Goal: Task Accomplishment & Management: Manage account settings

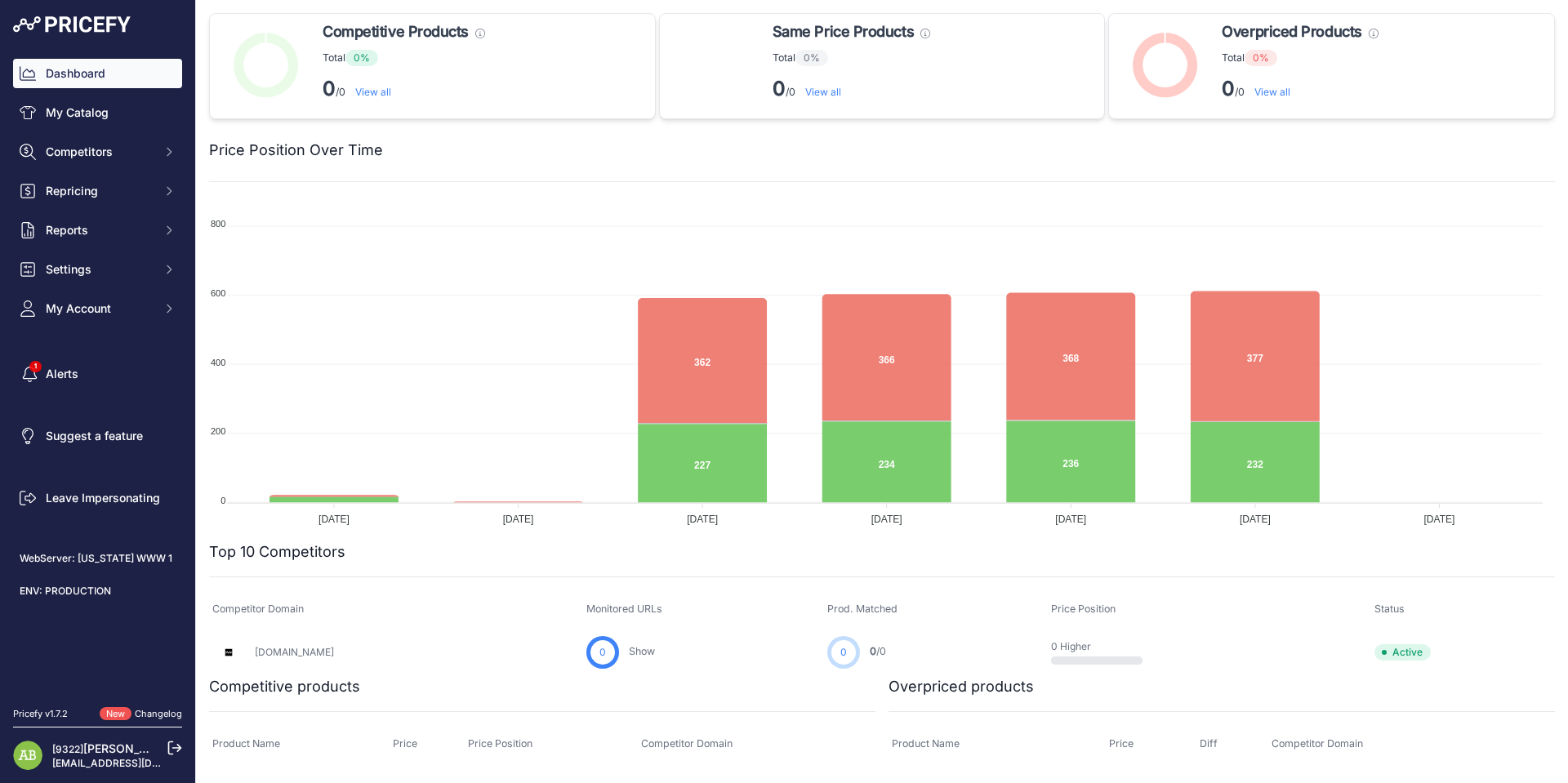
click at [138, 289] on div "Dashboard My Catalog Competitors Competitors Monitored URLs MAP infringements R…" at bounding box center [98, 191] width 169 height 265
click at [138, 285] on div "Dashboard My Catalog Competitors Competitors Monitored URLs MAP infringements R…" at bounding box center [98, 191] width 169 height 265
click at [134, 275] on span "Settings" at bounding box center [99, 270] width 107 height 16
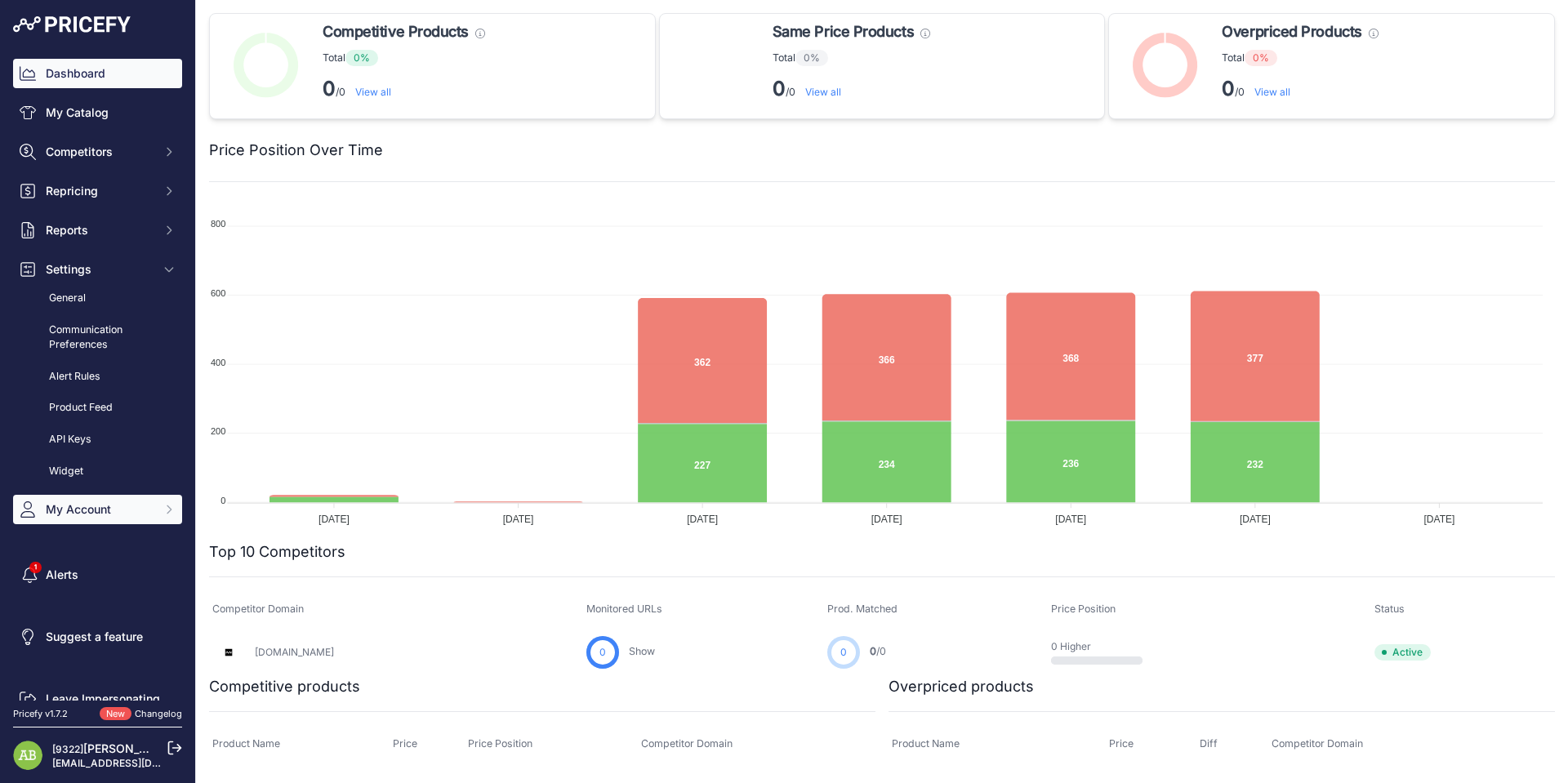
click at [98, 512] on span "My Account" at bounding box center [99, 510] width 107 height 16
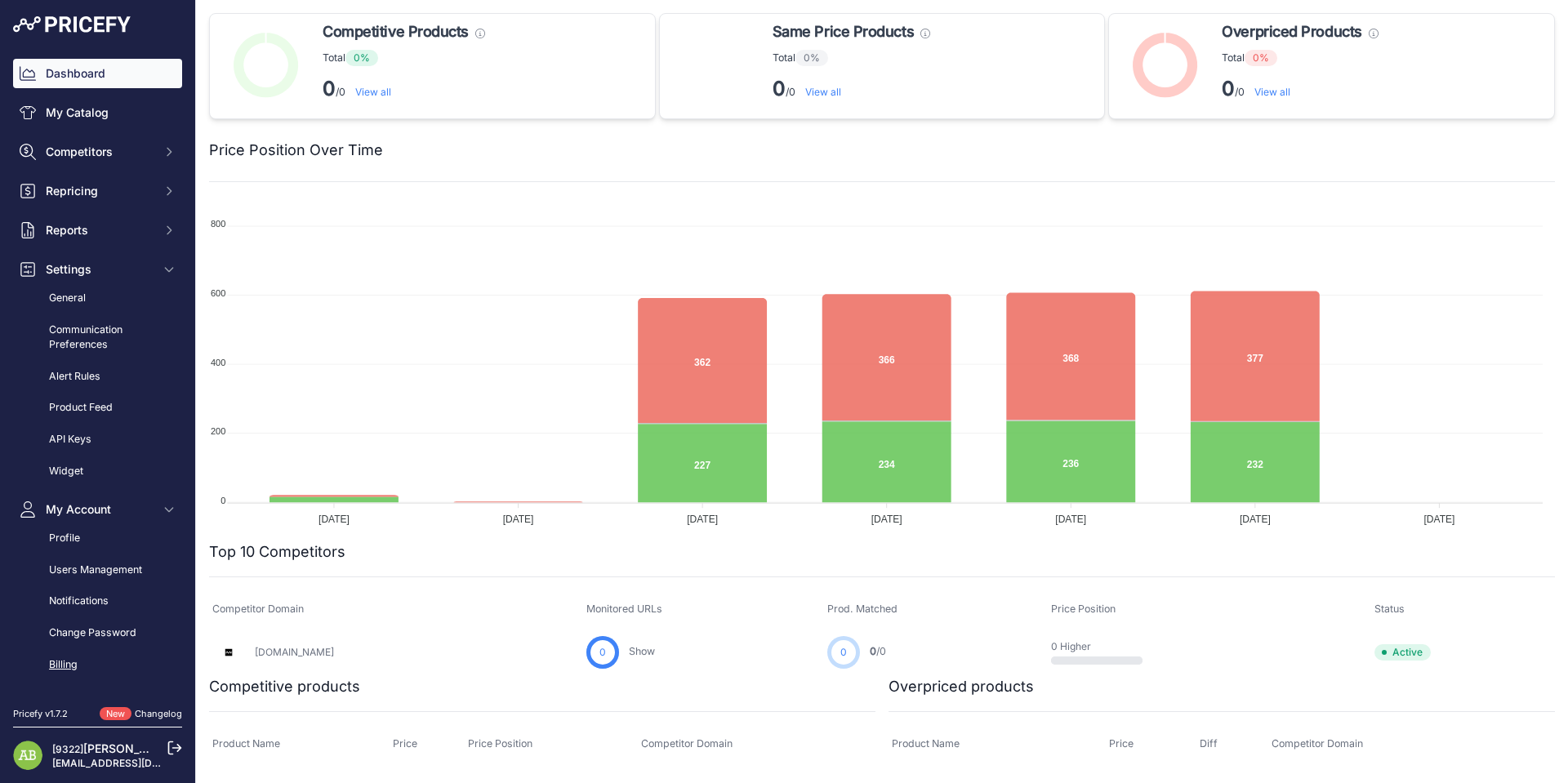
click at [80, 656] on link "Billing" at bounding box center [98, 665] width 169 height 29
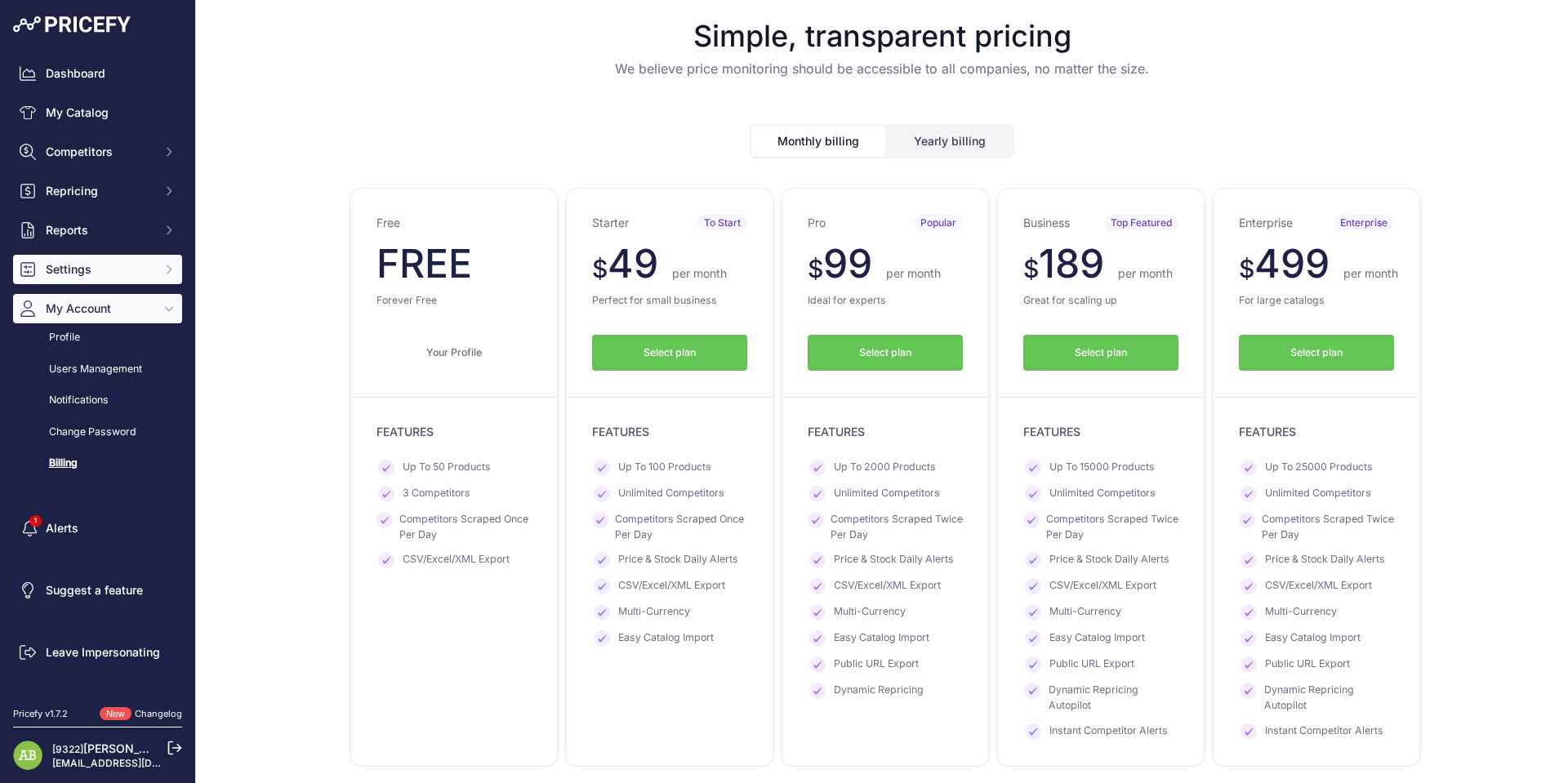
click at [98, 275] on span "Settings" at bounding box center [99, 270] width 107 height 16
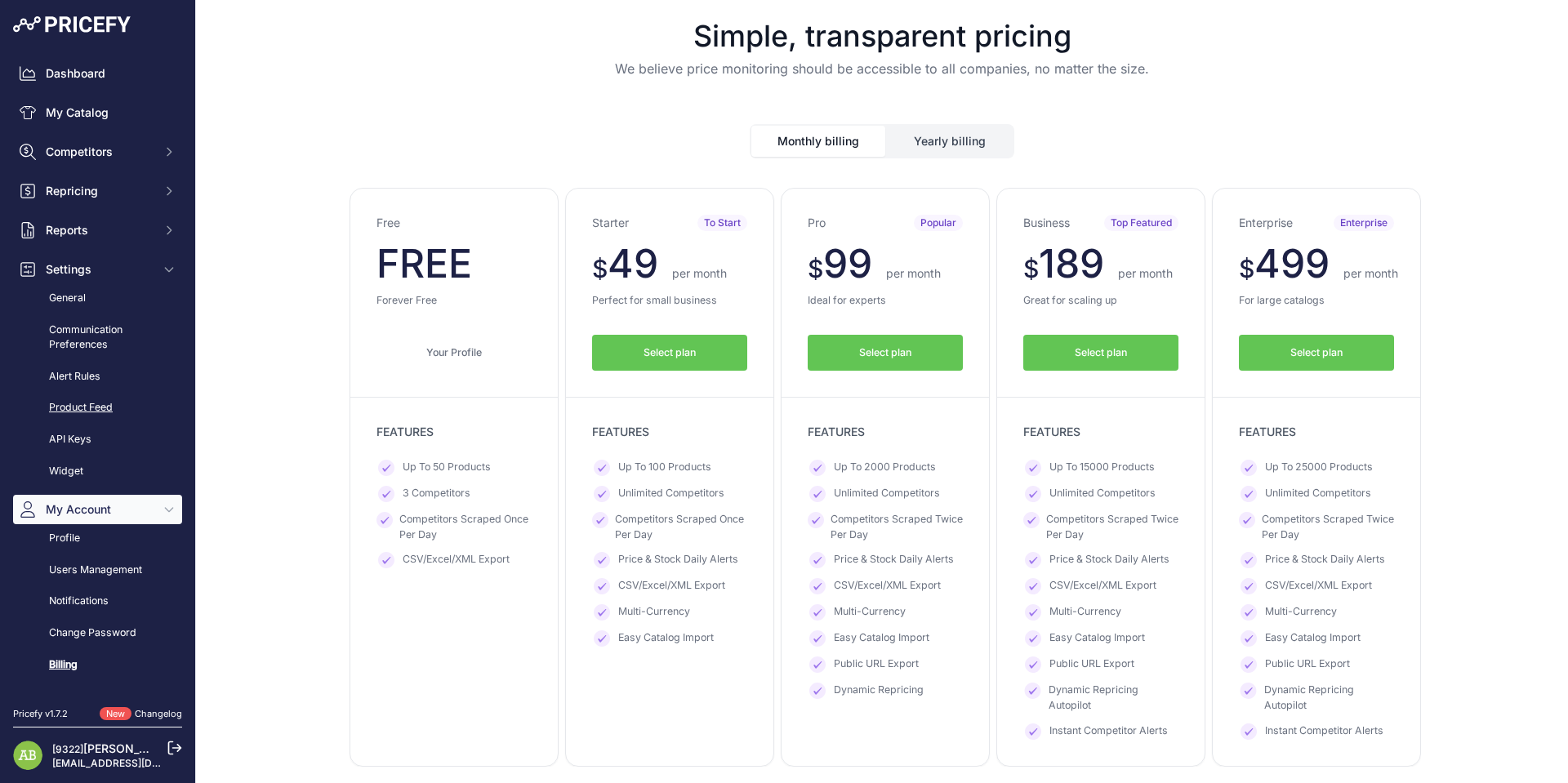
click at [89, 413] on link "Product Feed" at bounding box center [98, 407] width 169 height 29
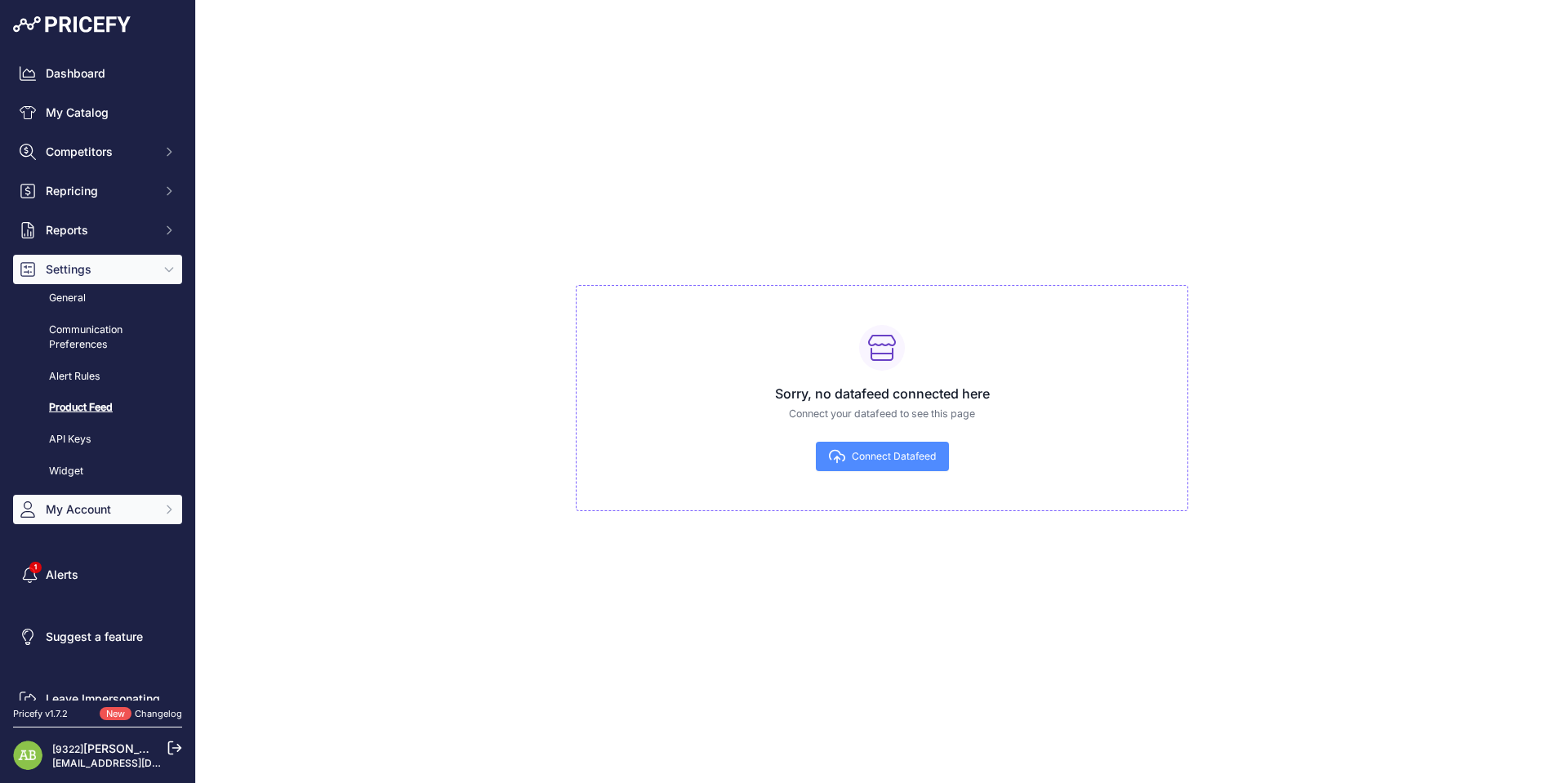
click at [86, 497] on button "My Account" at bounding box center [98, 510] width 169 height 30
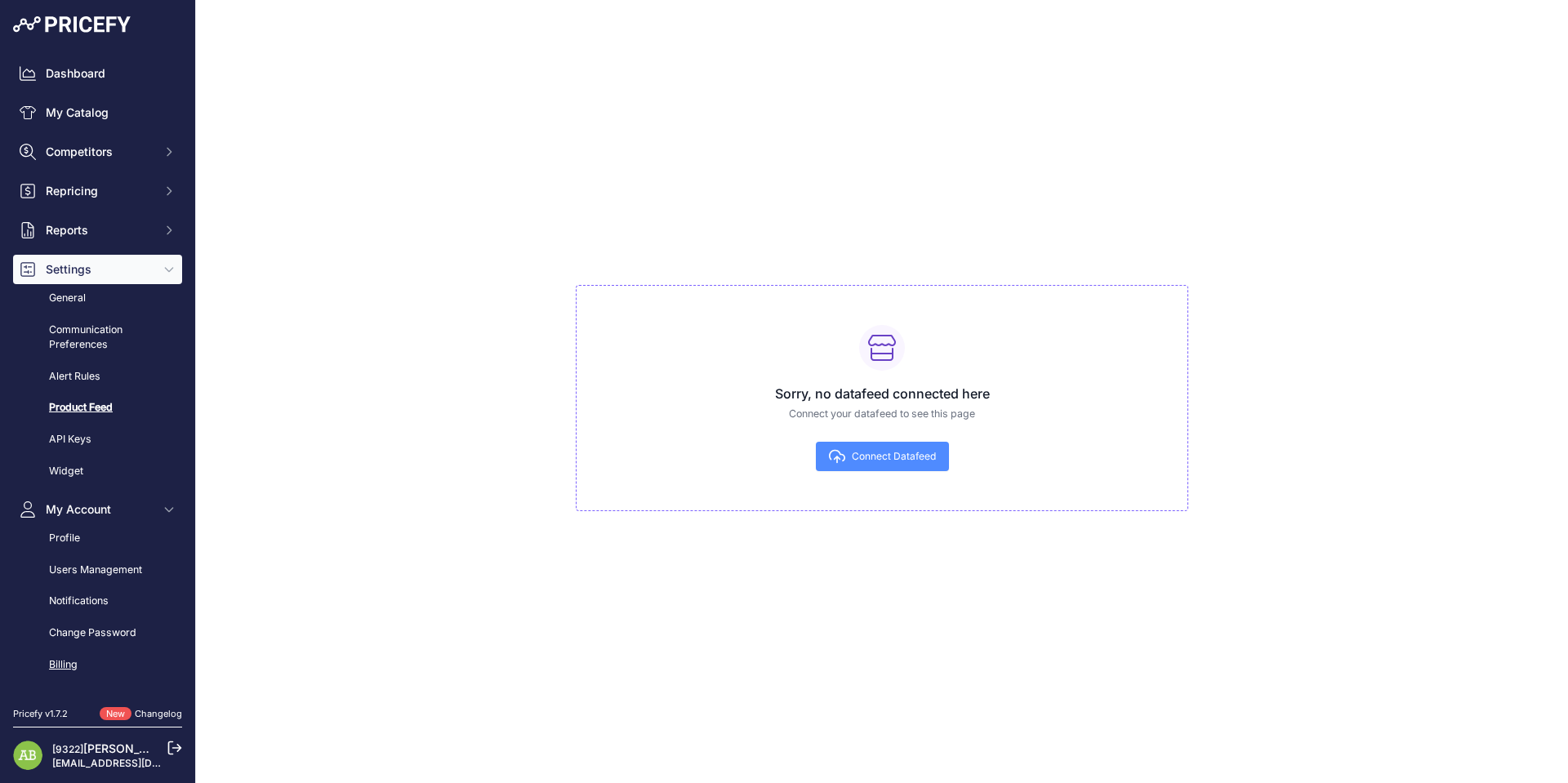
click at [86, 654] on link "Billing" at bounding box center [98, 665] width 169 height 29
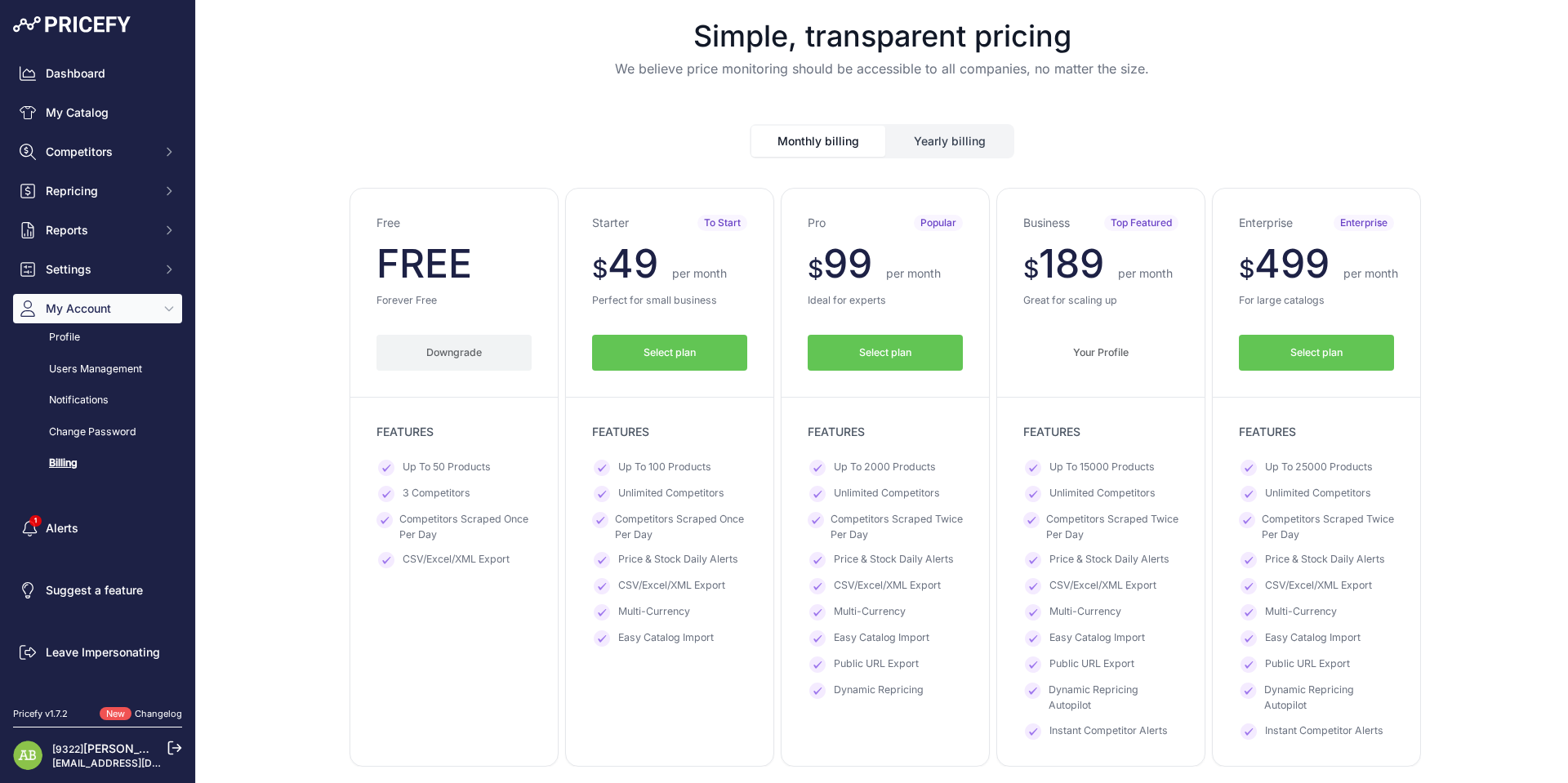
click at [71, 462] on link "Billing" at bounding box center [98, 463] width 169 height 29
